Goal: Information Seeking & Learning: Check status

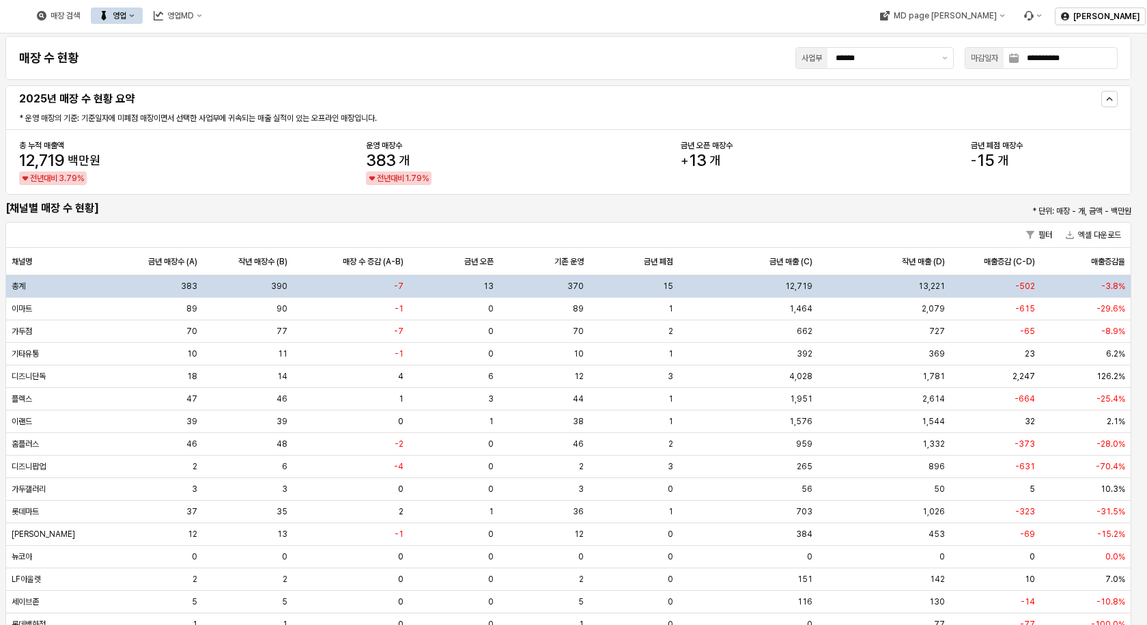
click at [143, 17] on button "영업" at bounding box center [117, 16] width 52 height 16
click at [235, 38] on div "목표매출 달성현황" at bounding box center [269, 41] width 72 height 11
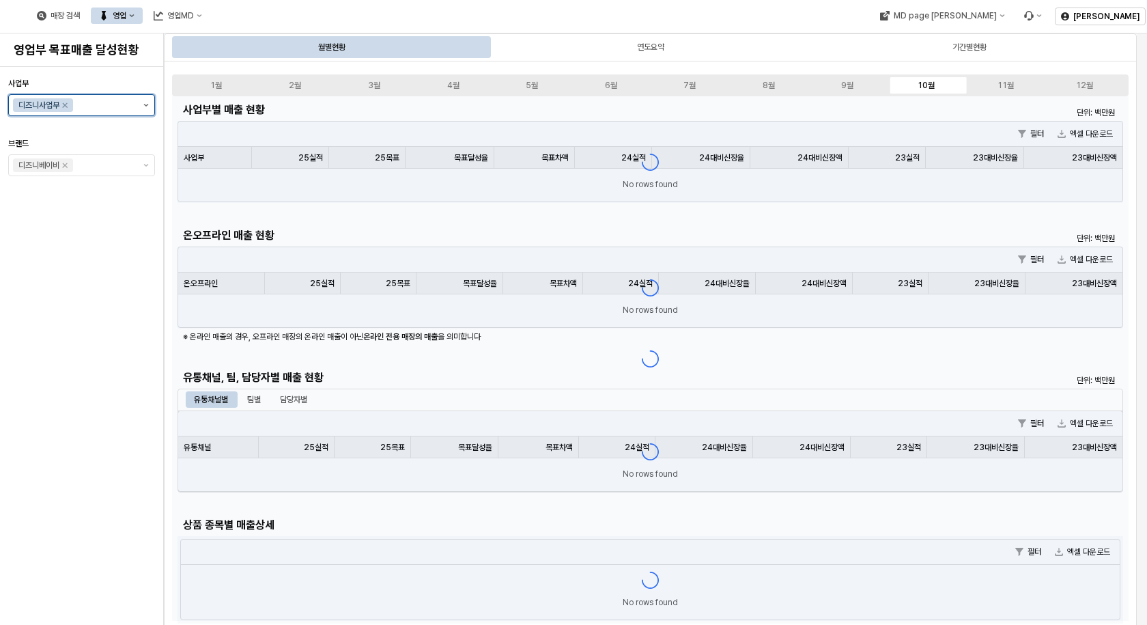
click at [144, 106] on button "제안 사항 표시" at bounding box center [146, 105] width 16 height 20
click at [77, 187] on div "A1 아가방사업부" at bounding box center [81, 180] width 145 height 22
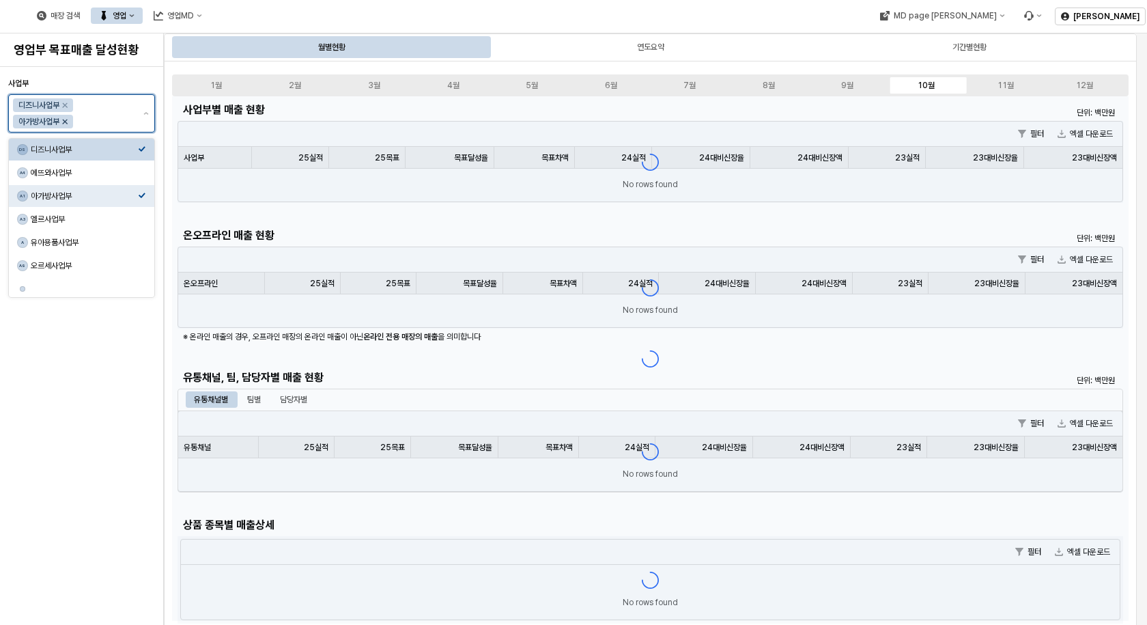
click at [69, 104] on icon "Remove 디즈니사업부" at bounding box center [64, 105] width 11 height 11
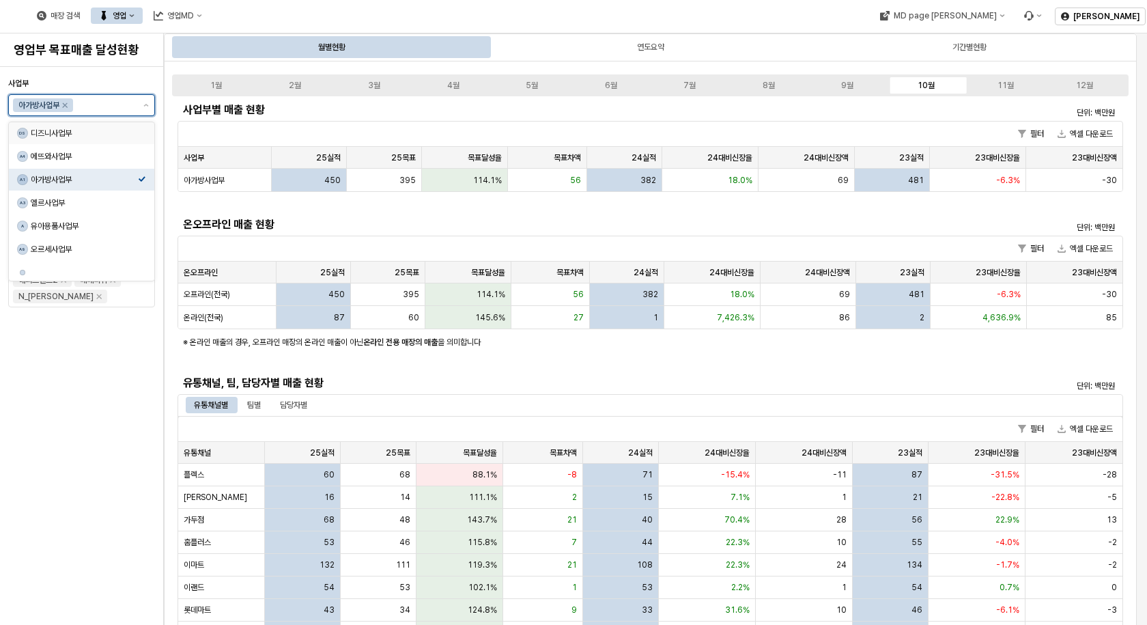
scroll to position [137, 0]
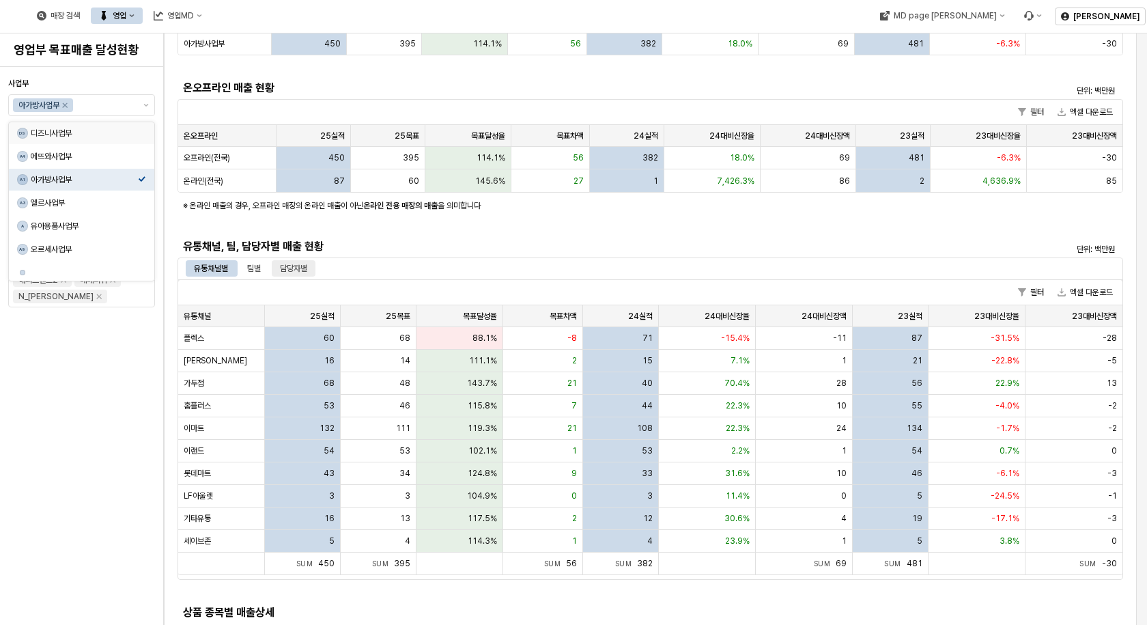
click at [289, 268] on div "담당자별" at bounding box center [293, 268] width 27 height 16
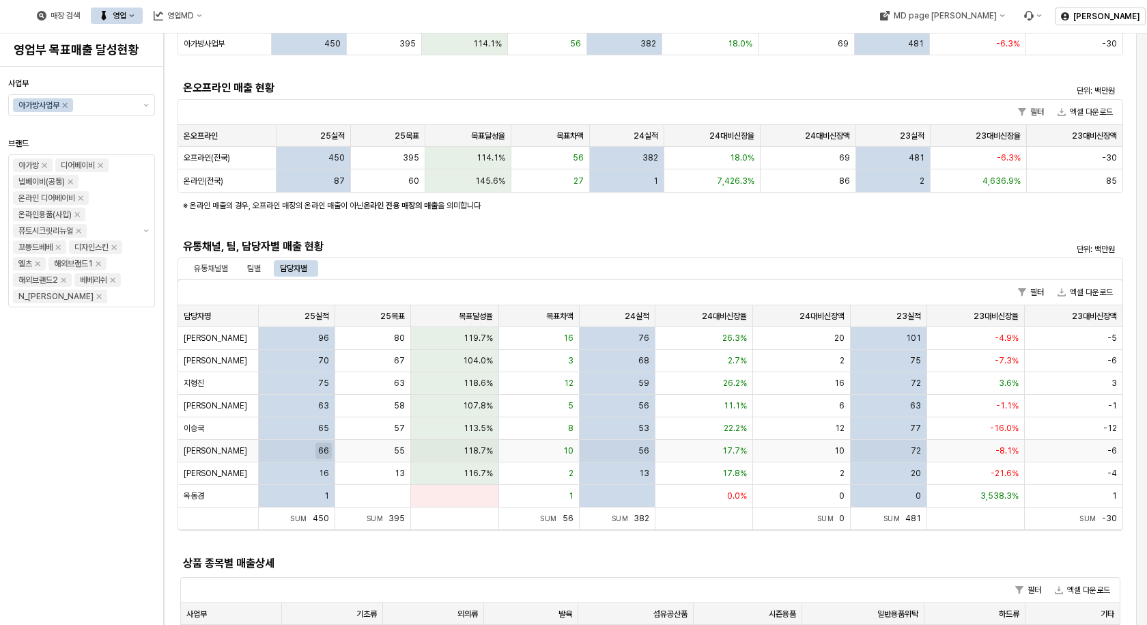
click at [322, 455] on span "66" at bounding box center [323, 450] width 11 height 11
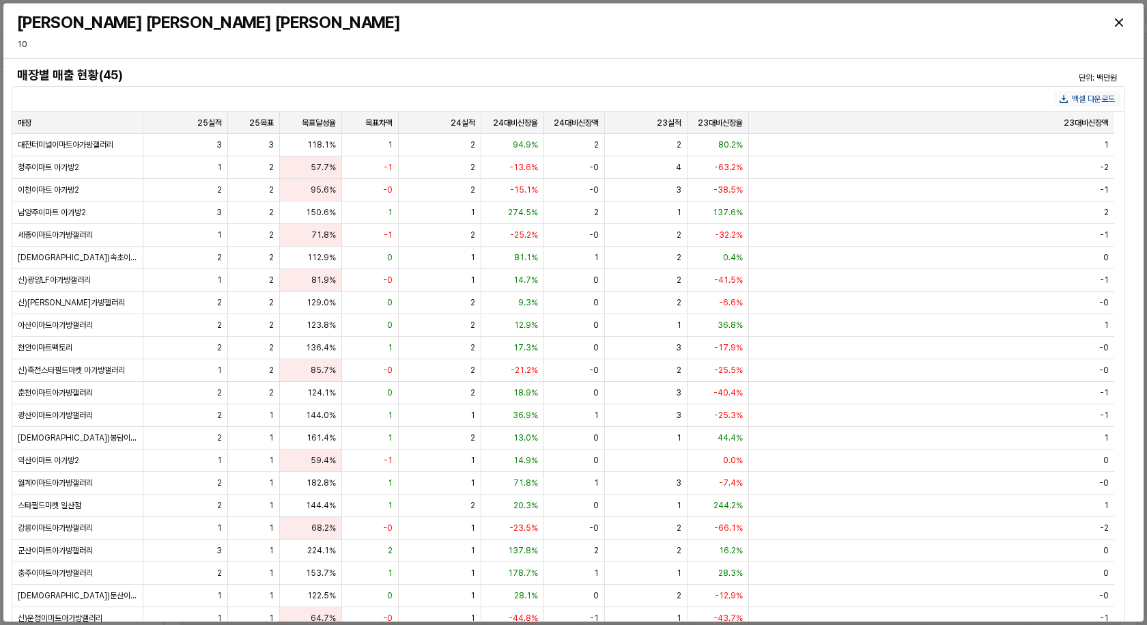
click at [1086, 96] on button "엑셀 다운로드" at bounding box center [1087, 99] width 66 height 16
click at [1121, 22] on icon "Close" at bounding box center [1119, 22] width 8 height 8
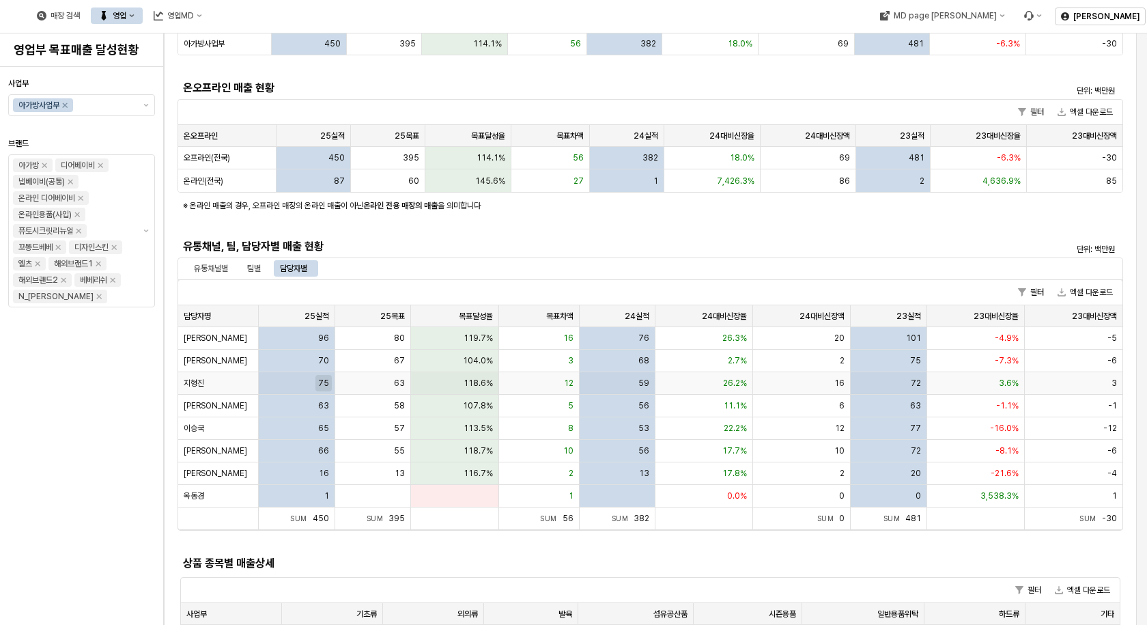
click at [318, 384] on div "75" at bounding box center [323, 383] width 11 height 11
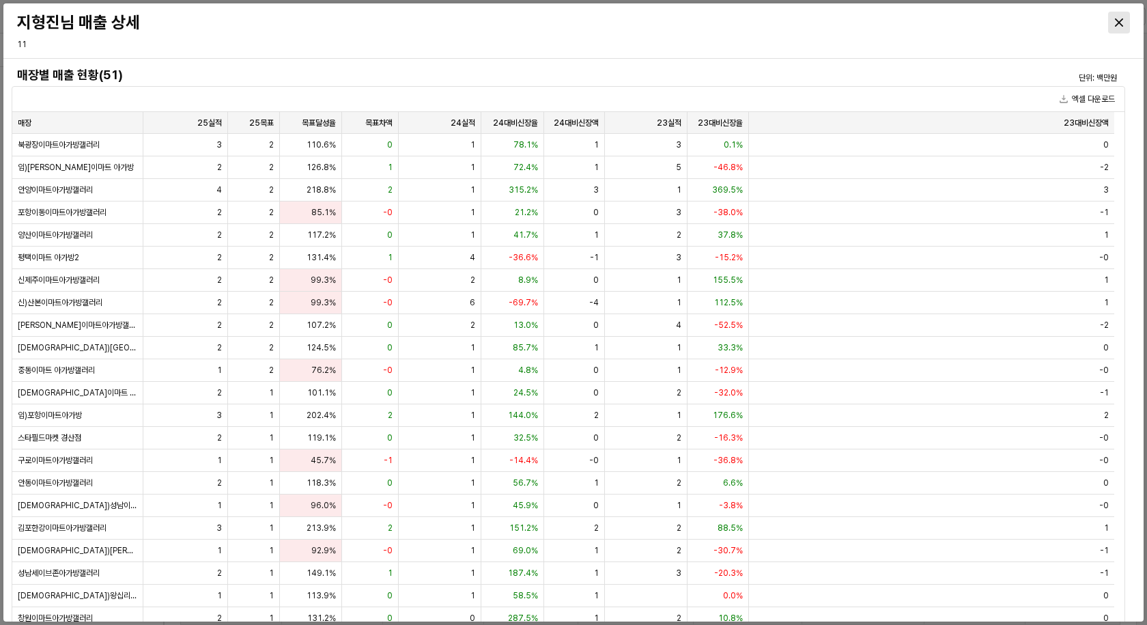
click at [1110, 16] on div "Close" at bounding box center [1119, 22] width 20 height 20
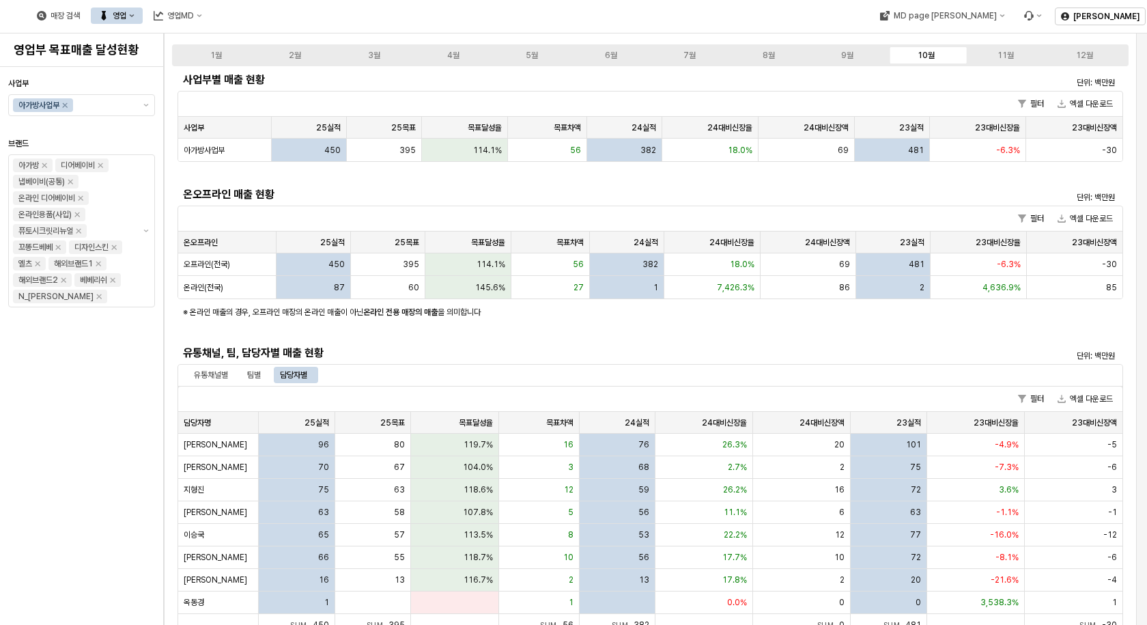
scroll to position [0, 0]
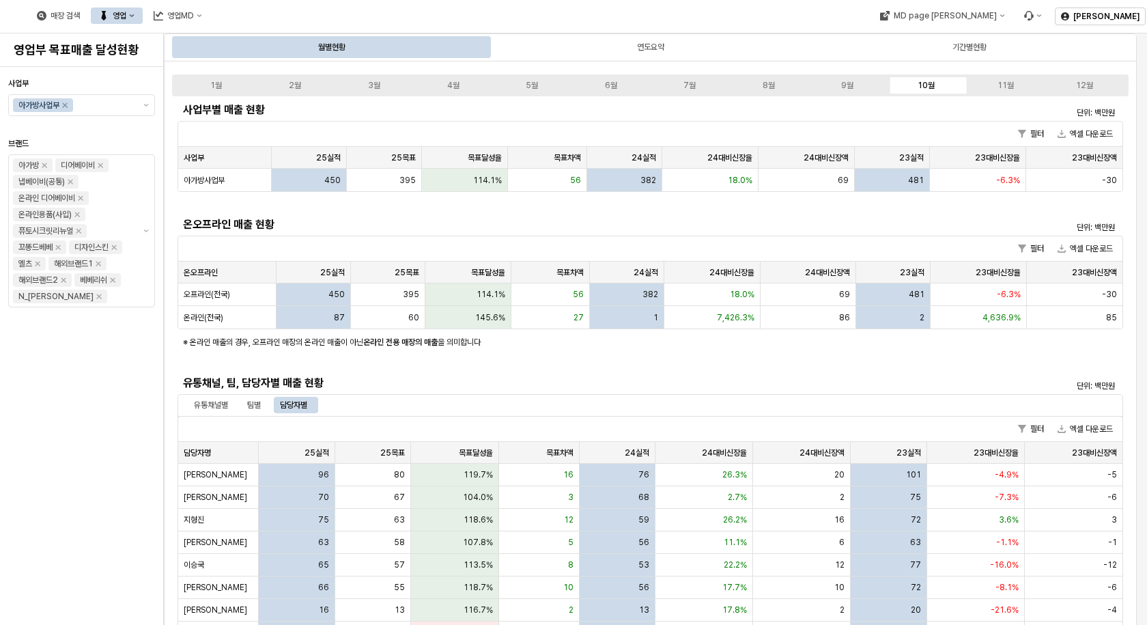
click at [841, 87] on label "9월" at bounding box center [847, 85] width 79 height 12
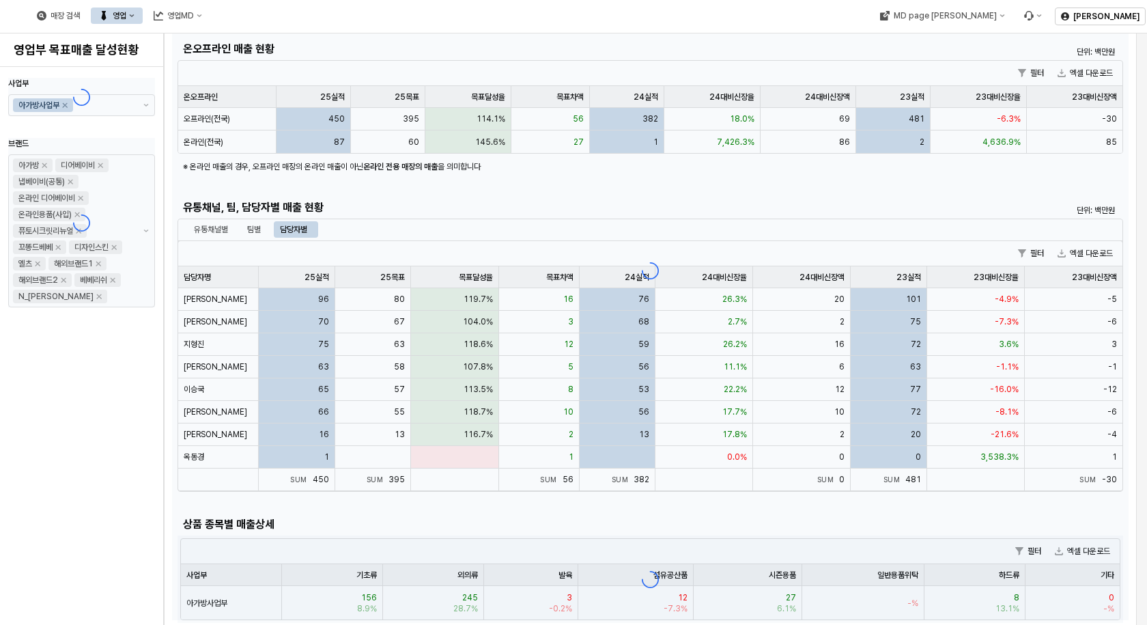
scroll to position [205, 0]
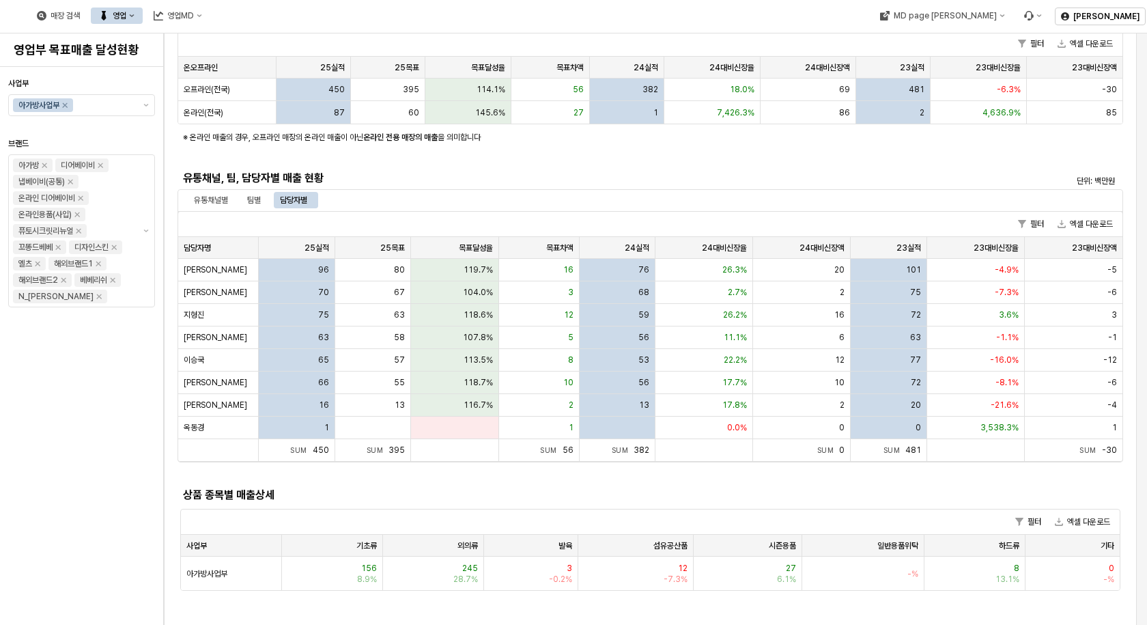
click at [257, 204] on div "App Frame" at bounding box center [650, 240] width 957 height 699
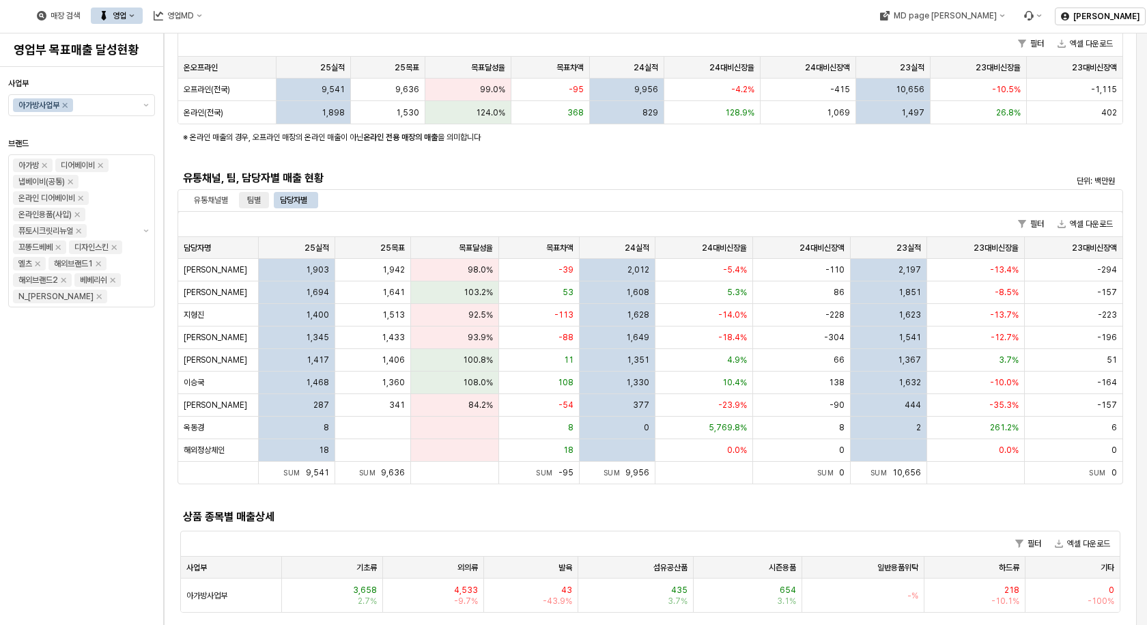
click at [251, 196] on div "팀별" at bounding box center [254, 200] width 14 height 16
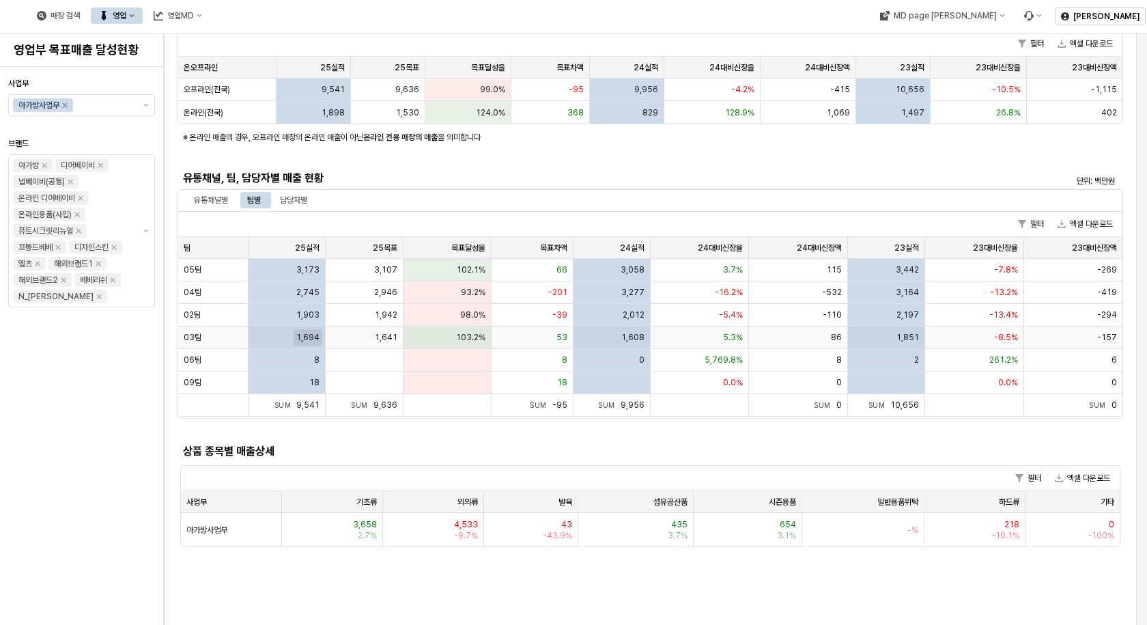
click at [298, 339] on span "1,694" at bounding box center [307, 337] width 23 height 11
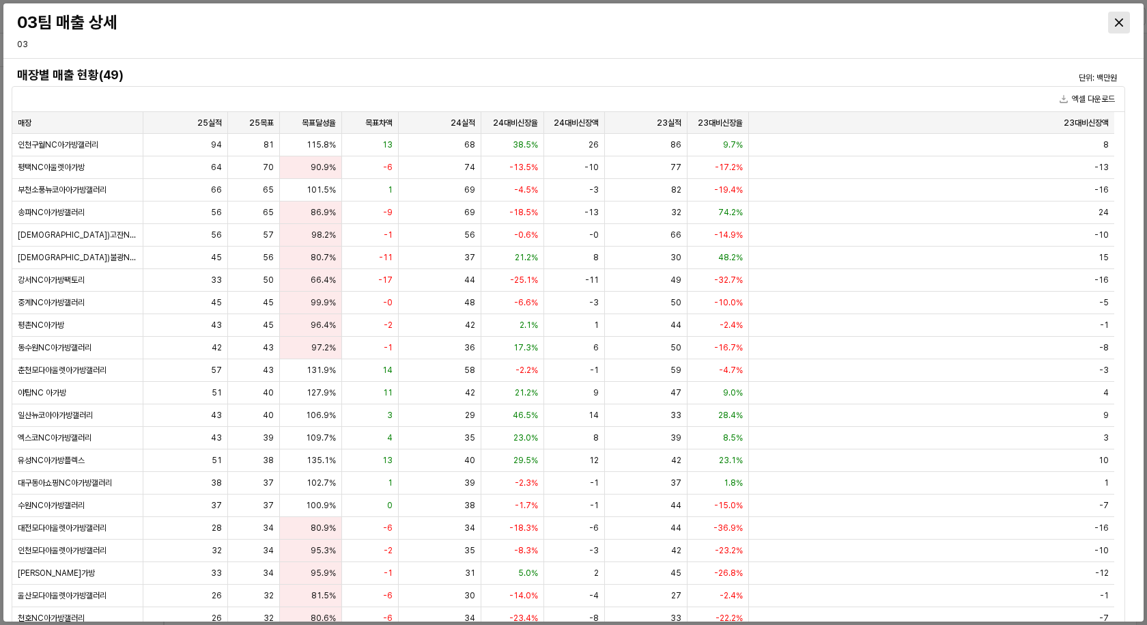
click at [1118, 27] on div "Close" at bounding box center [1119, 22] width 20 height 20
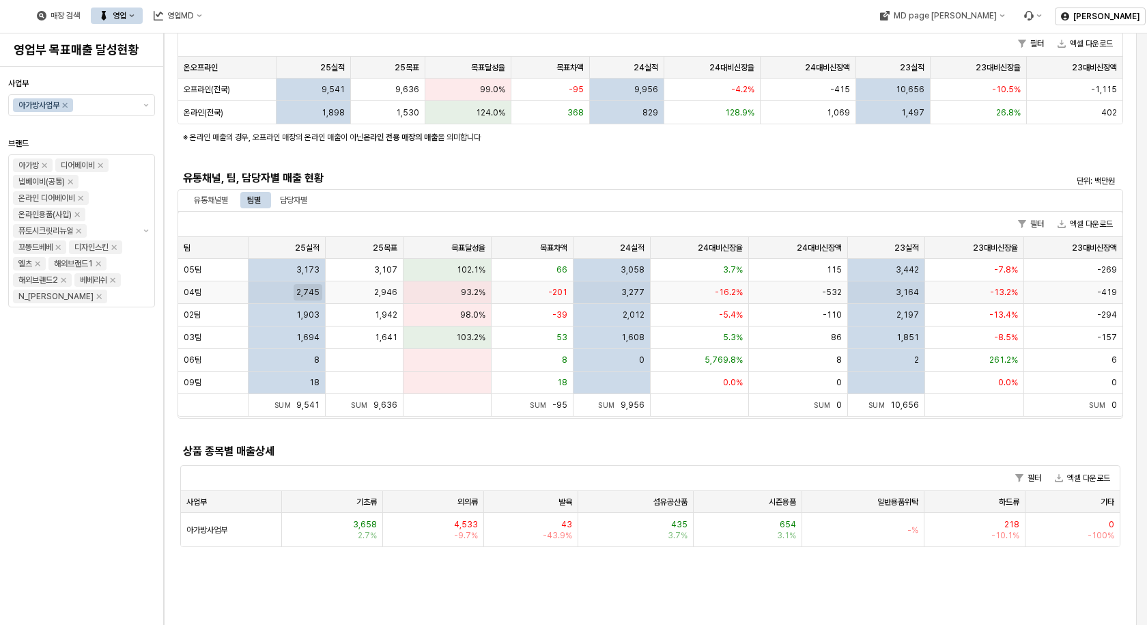
click at [310, 295] on span "2,745" at bounding box center [307, 292] width 23 height 11
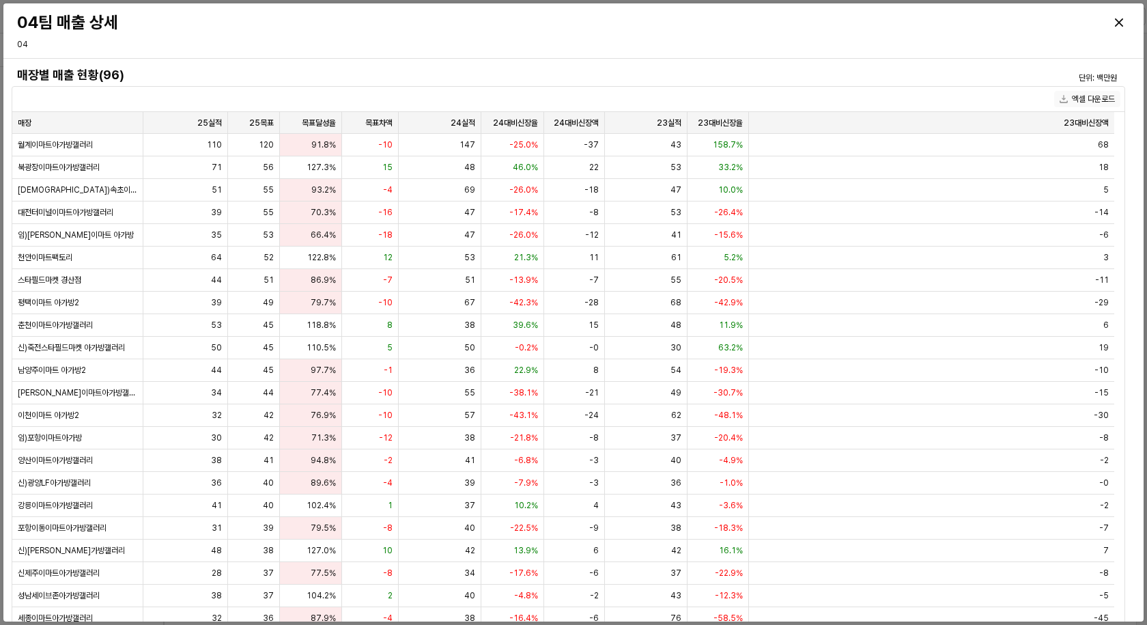
click at [1086, 103] on button "엑셀 다운로드" at bounding box center [1087, 99] width 66 height 16
click at [1070, 96] on button "엑셀 다운로드" at bounding box center [1087, 99] width 66 height 16
